Goal: Find specific page/section: Find specific page/section

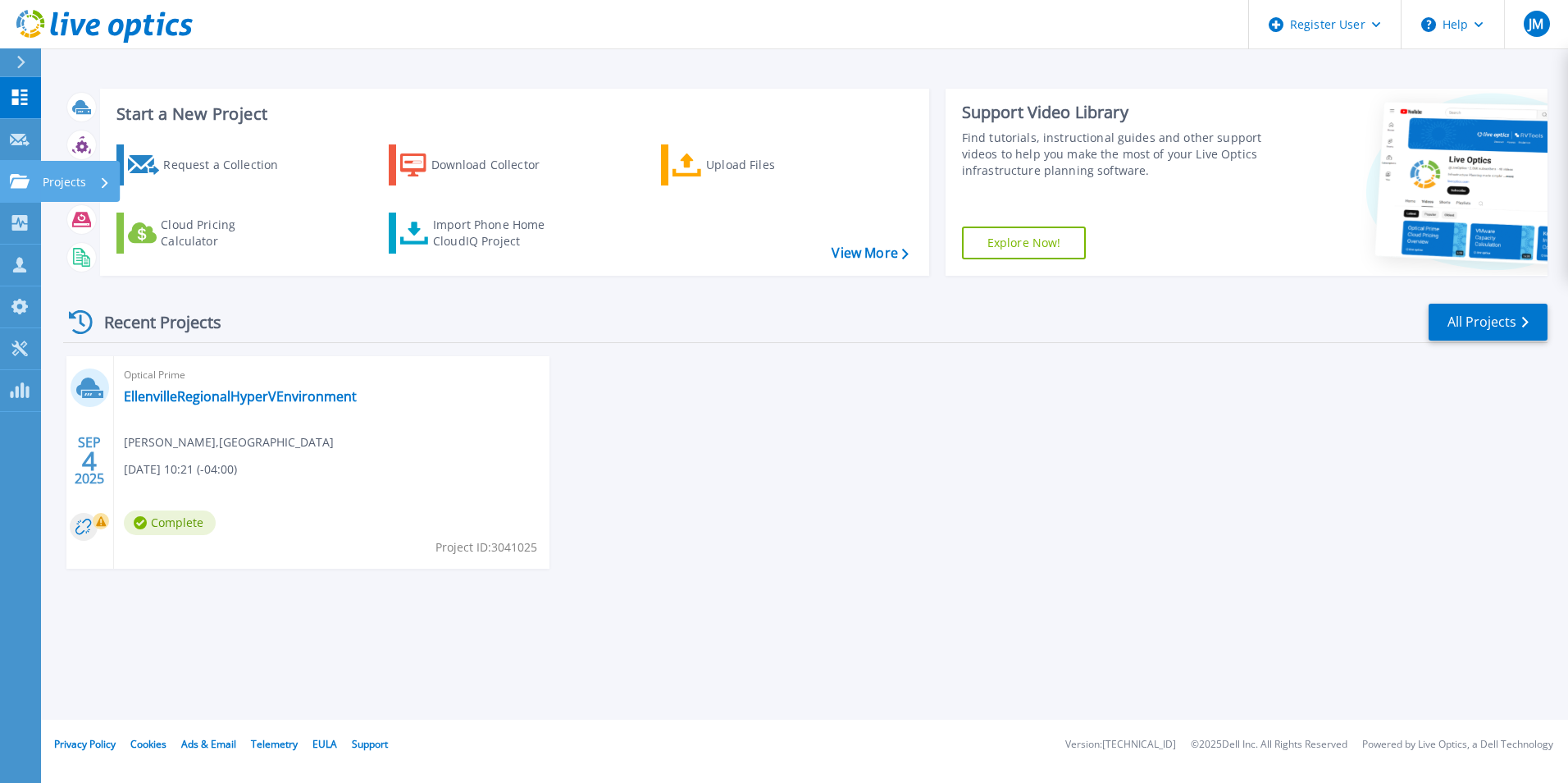
click at [13, 183] on icon at bounding box center [19, 181] width 19 height 13
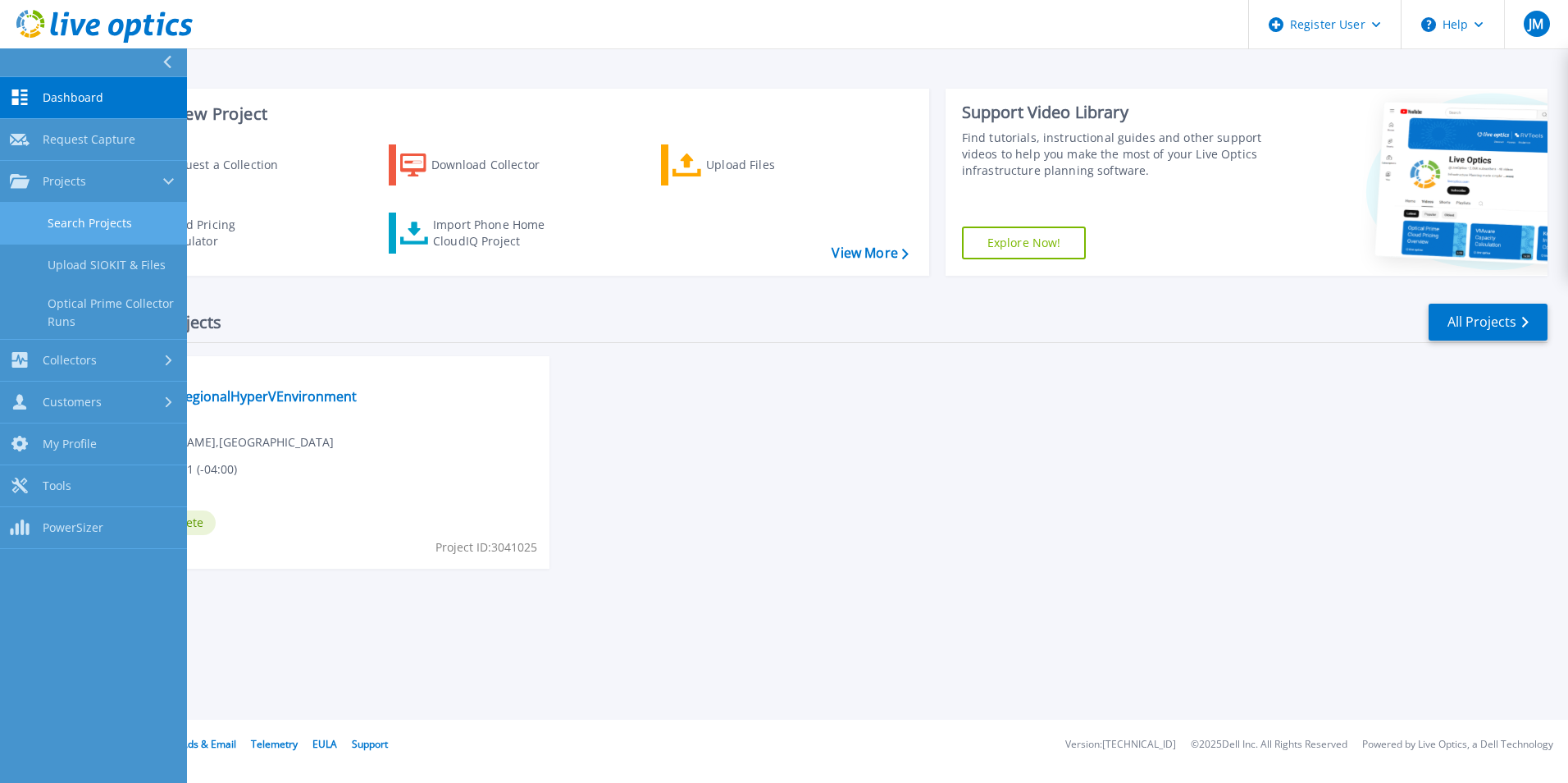
click at [108, 218] on link "Search Projects" at bounding box center [93, 222] width 187 height 41
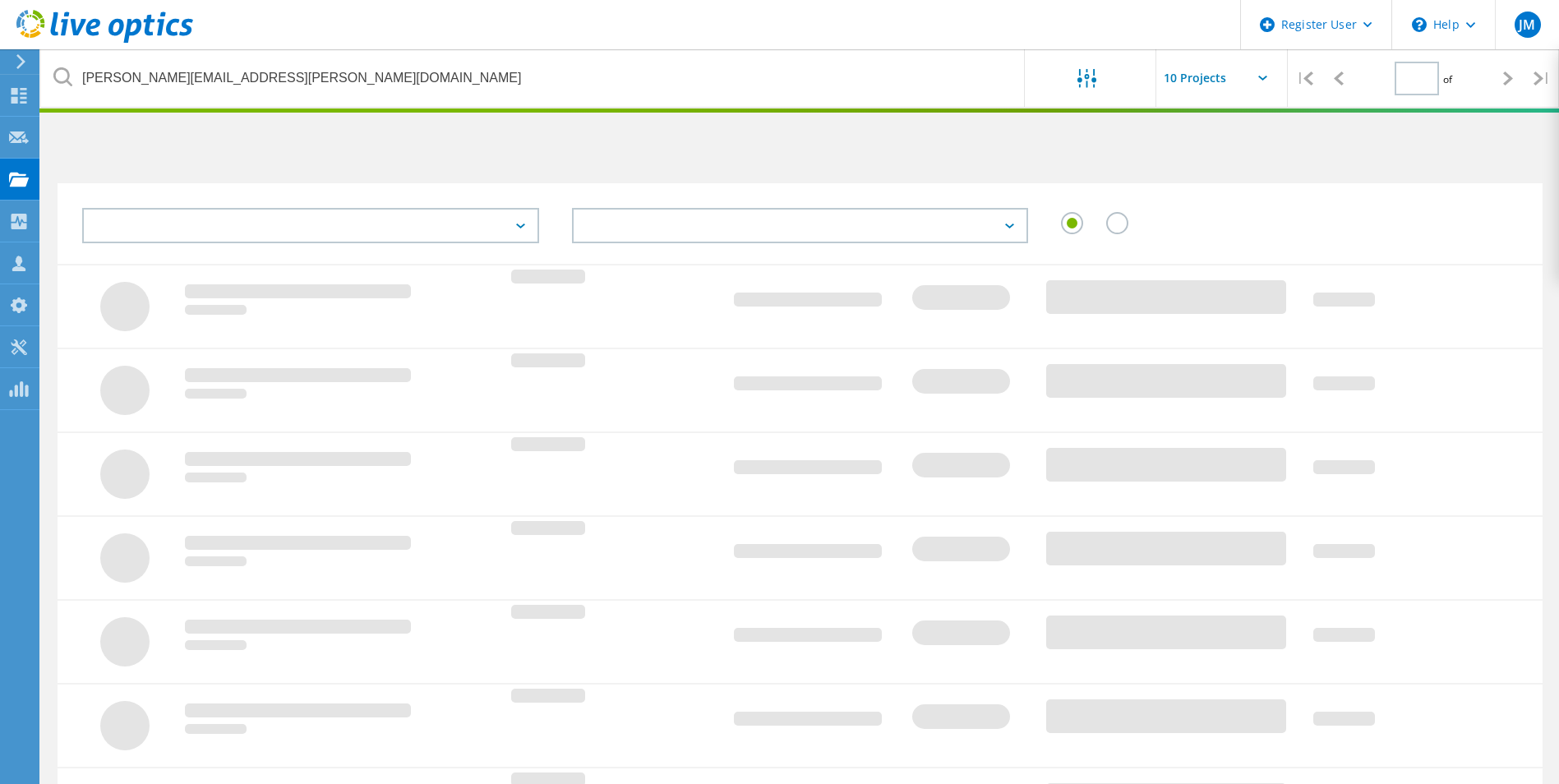
type input "1"
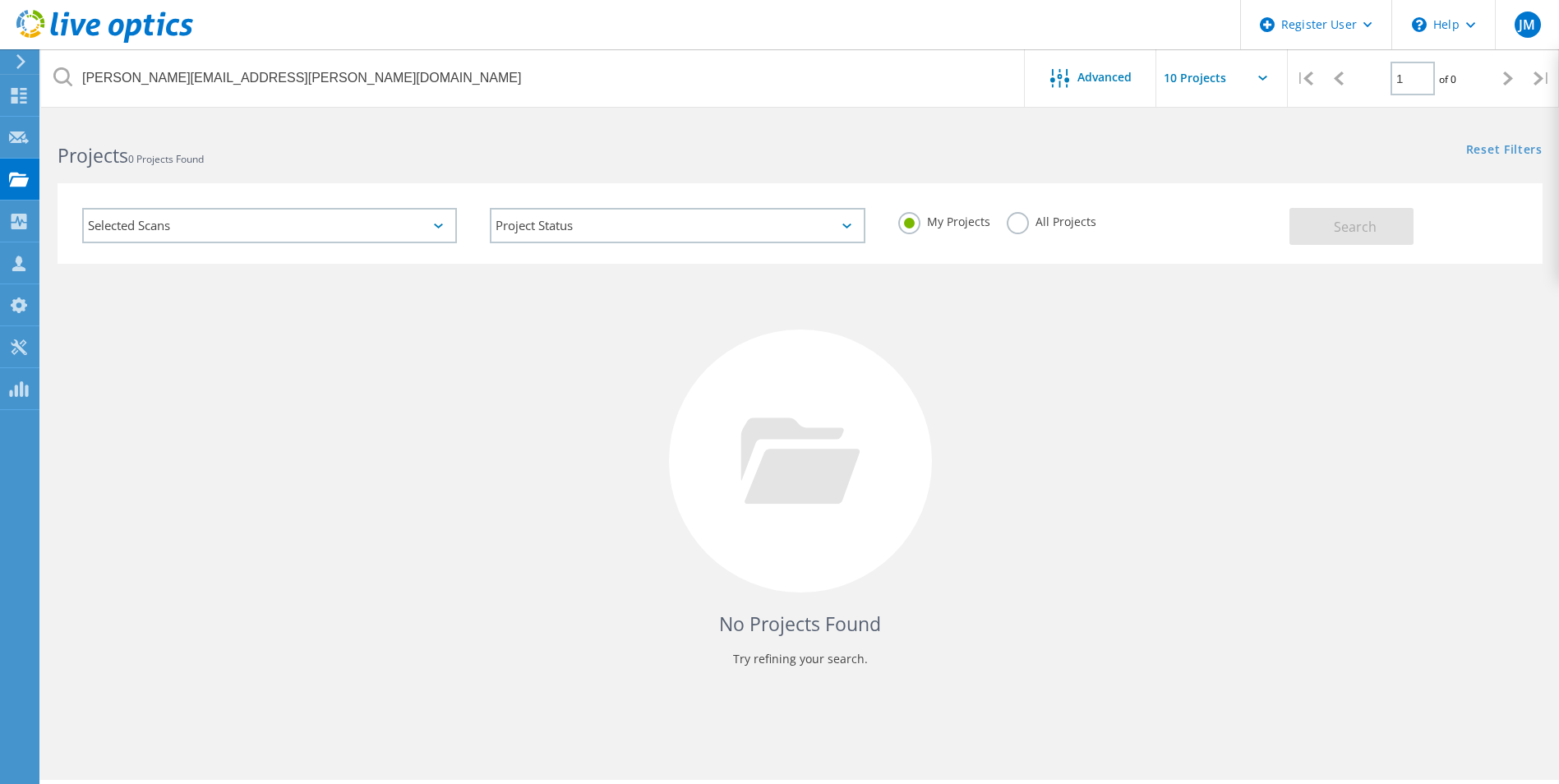
click at [1008, 221] on label "All Projects" at bounding box center [1051, 220] width 90 height 15
click at [0, 0] on input "All Projects" at bounding box center [0, 0] width 0 height 0
click at [1335, 230] on span "Search" at bounding box center [1354, 227] width 42 height 18
